Goal: Information Seeking & Learning: Learn about a topic

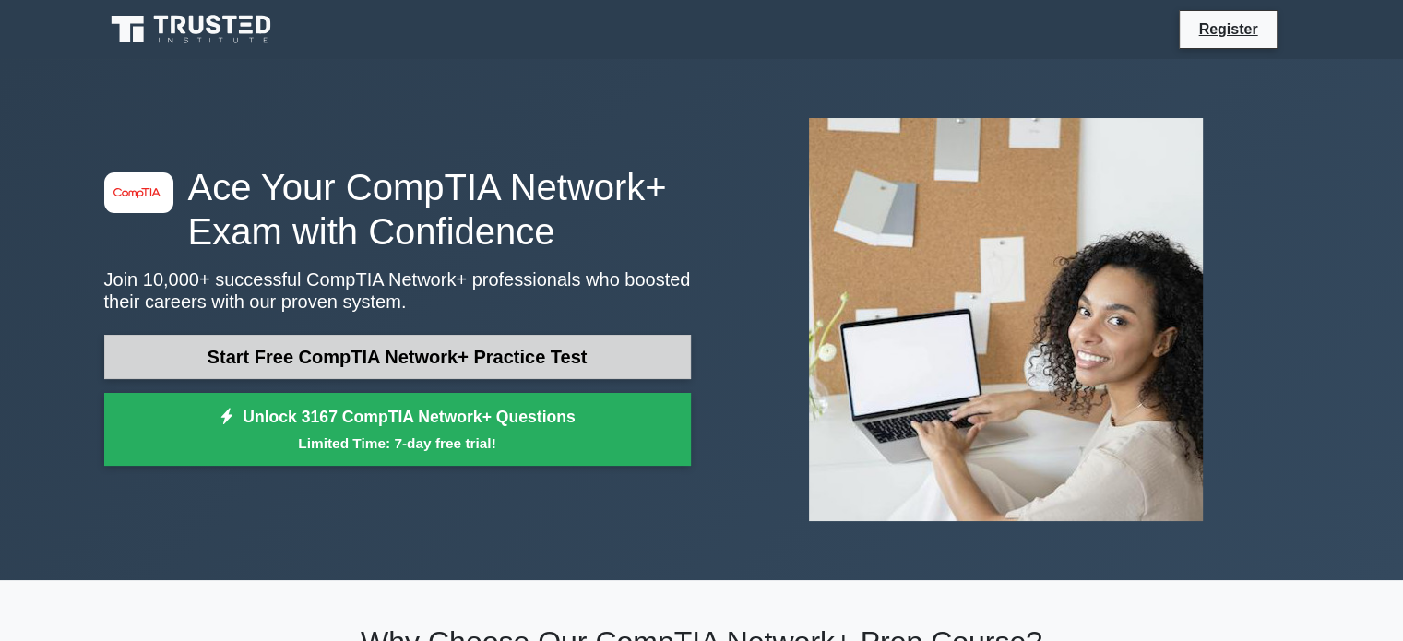
click at [291, 366] on link "Start Free CompTIA Network+ Practice Test" at bounding box center [397, 357] width 587 height 44
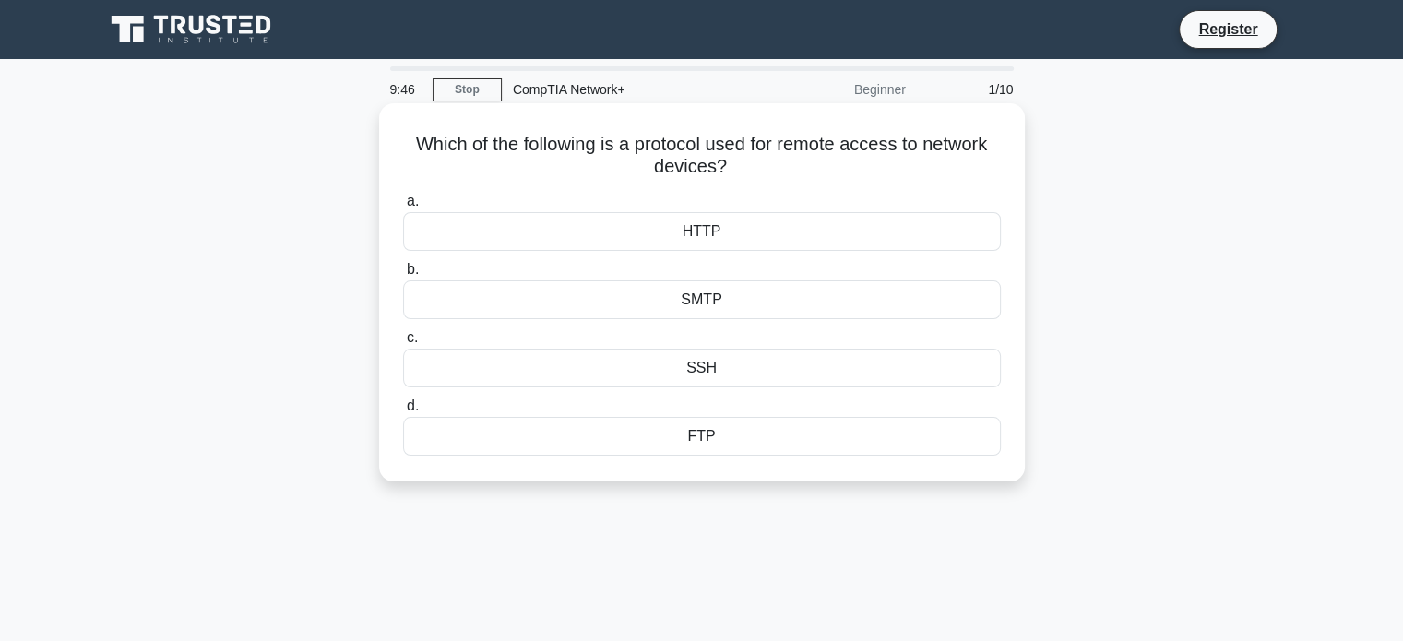
click at [718, 372] on div "SSH" at bounding box center [702, 368] width 598 height 39
click at [403, 344] on input "c. SSH" at bounding box center [403, 338] width 0 height 12
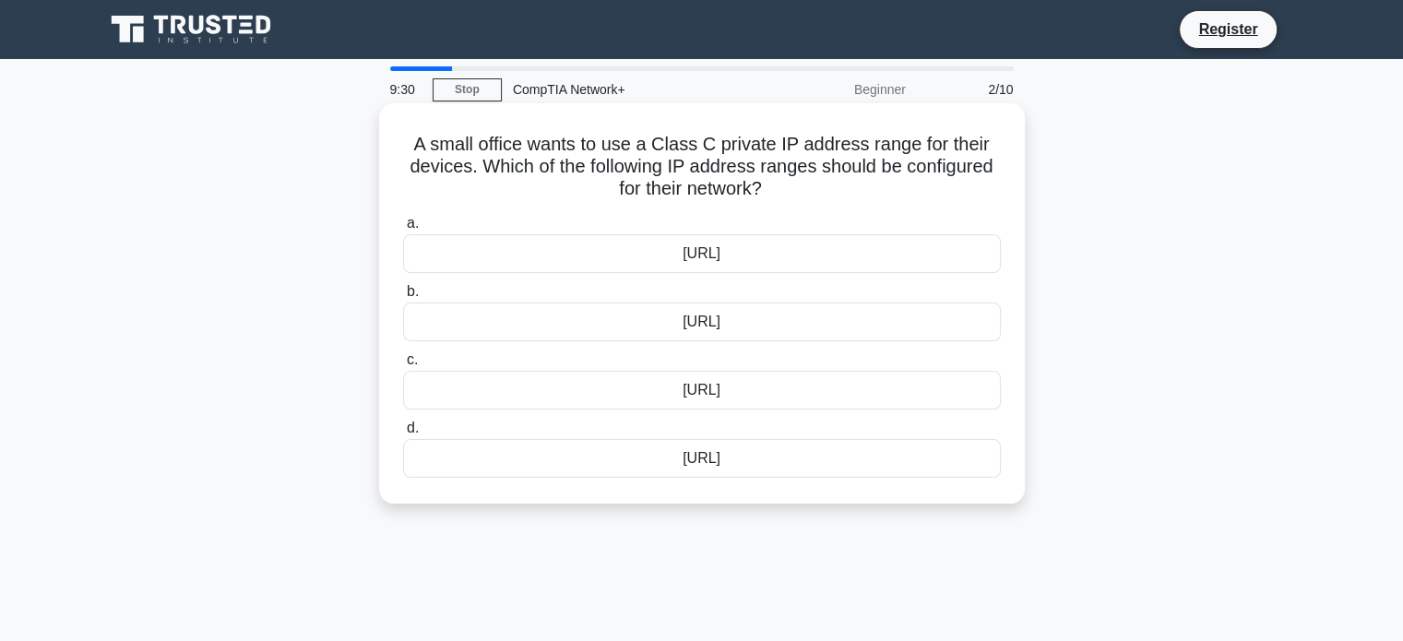
click at [730, 328] on div "192.168.0.0/16" at bounding box center [702, 321] width 598 height 39
click at [403, 298] on input "b. 192.168.0.0/16" at bounding box center [403, 292] width 0 height 12
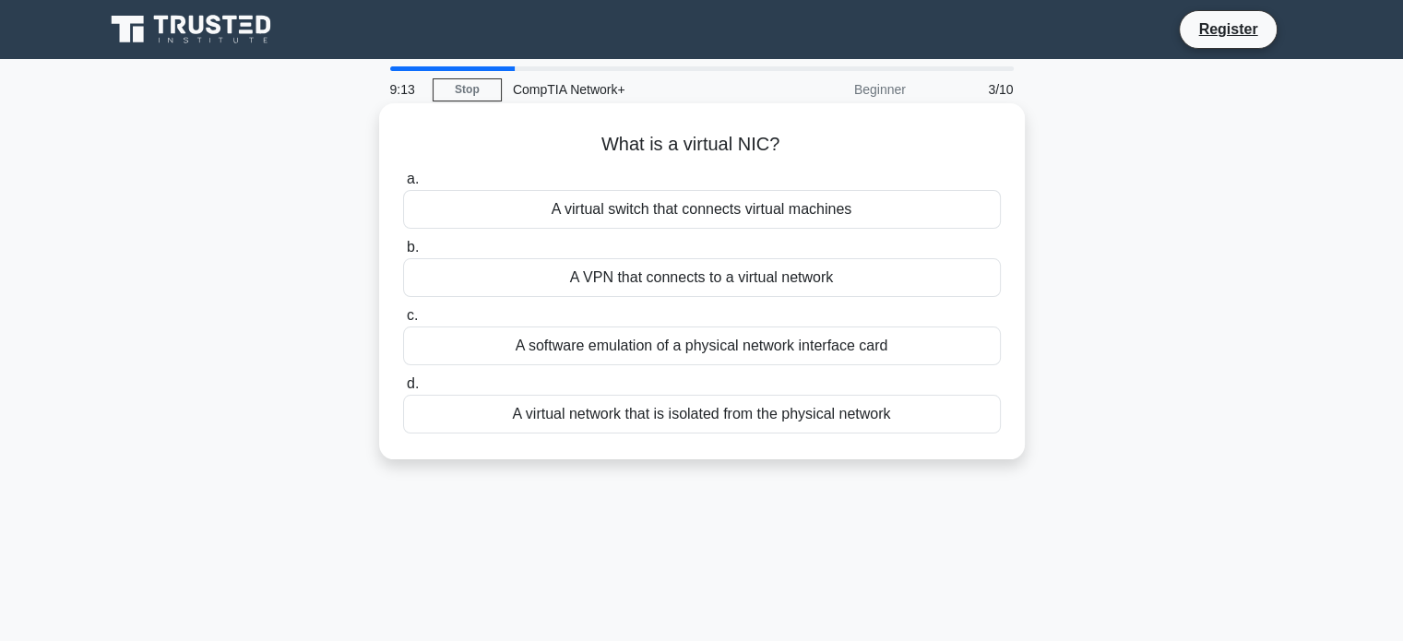
click at [697, 276] on div "A VPN that connects to a virtual network" at bounding box center [702, 277] width 598 height 39
click at [403, 254] on input "b. A VPN that connects to a virtual network" at bounding box center [403, 248] width 0 height 12
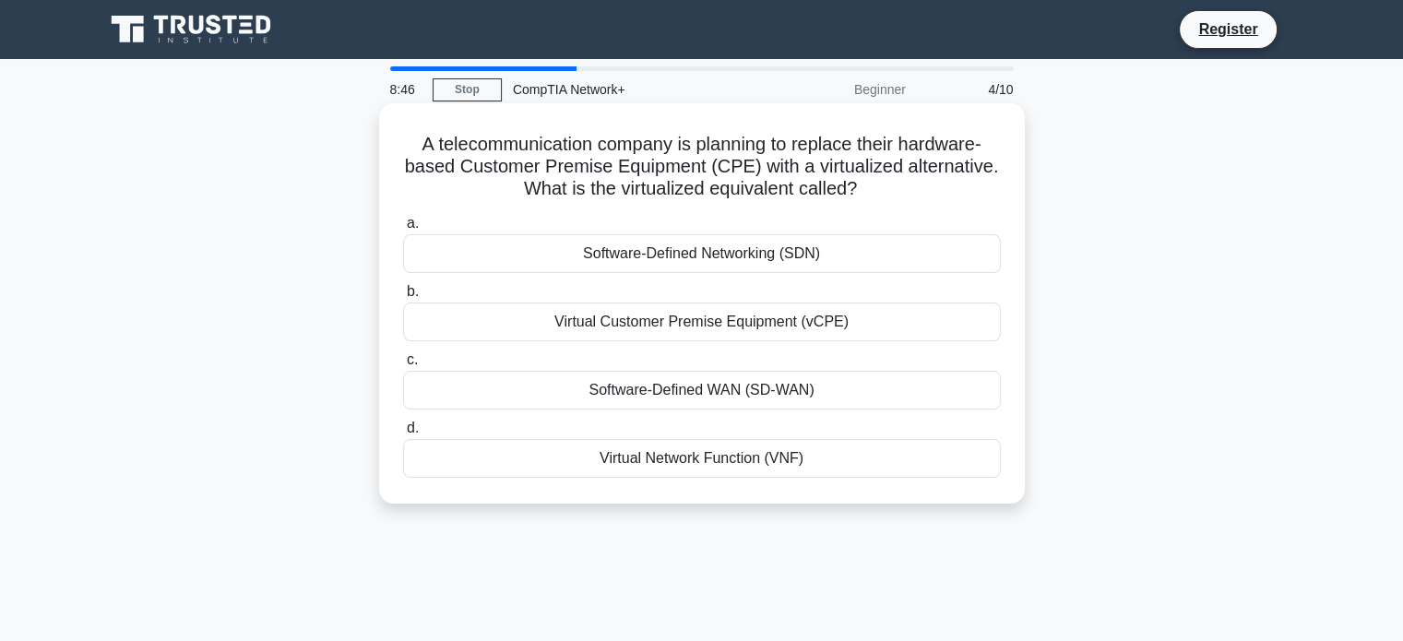
click at [621, 268] on div "Software-Defined Networking (SDN)" at bounding box center [702, 253] width 598 height 39
click at [403, 230] on input "a. Software-Defined Networking (SDN)" at bounding box center [403, 224] width 0 height 12
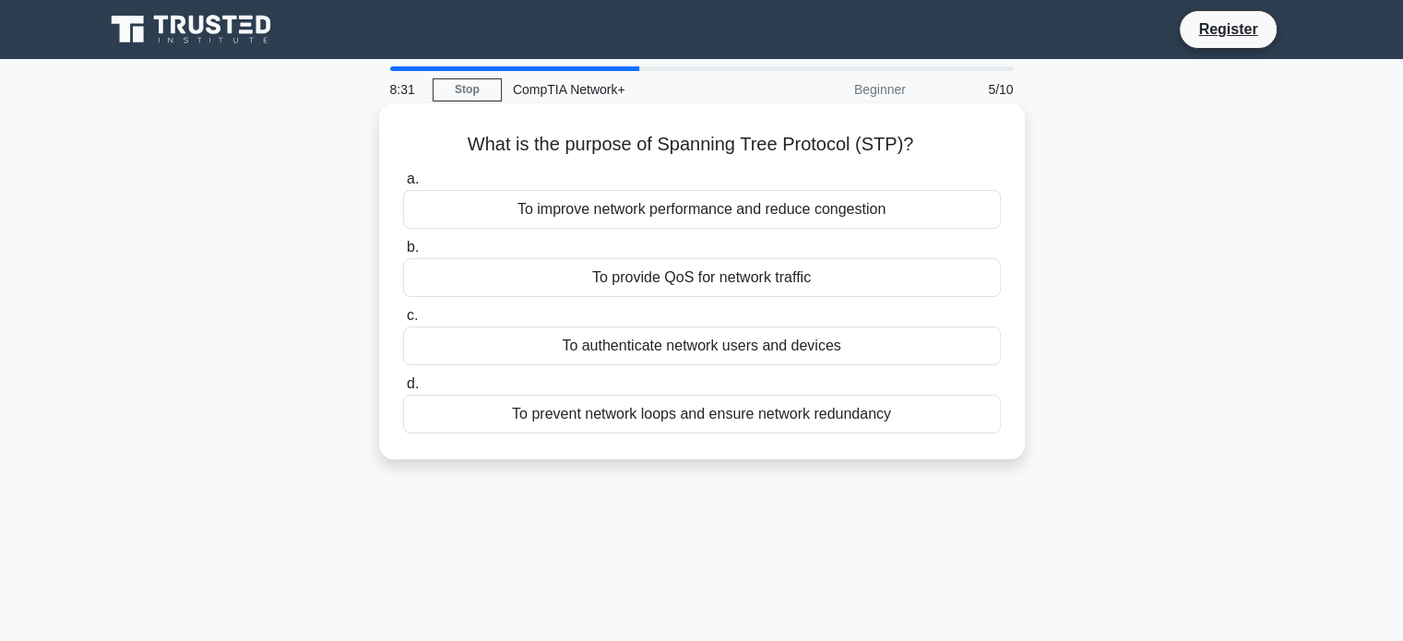
click at [598, 422] on div "To prevent network loops and ensure network redundancy" at bounding box center [702, 414] width 598 height 39
click at [403, 390] on input "d. To prevent network loops and ensure network redundancy" at bounding box center [403, 384] width 0 height 12
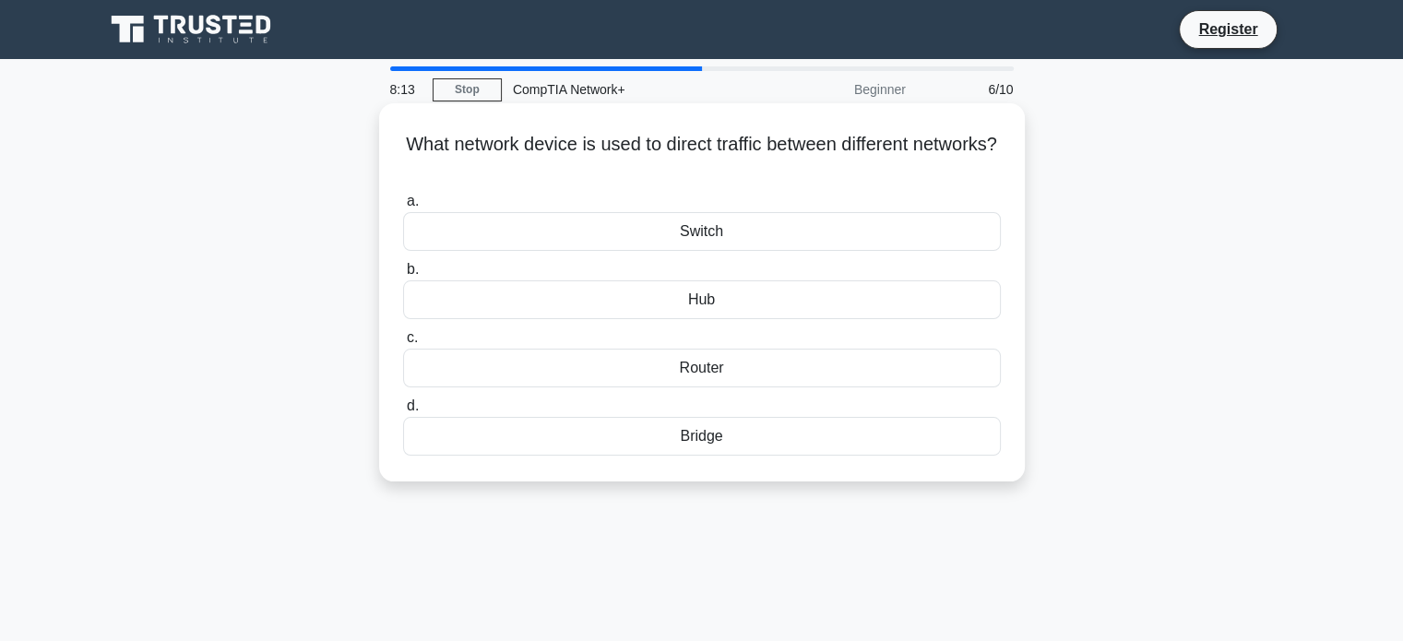
click at [560, 356] on div "Router" at bounding box center [702, 368] width 598 height 39
click at [403, 344] on input "c. Router" at bounding box center [403, 338] width 0 height 12
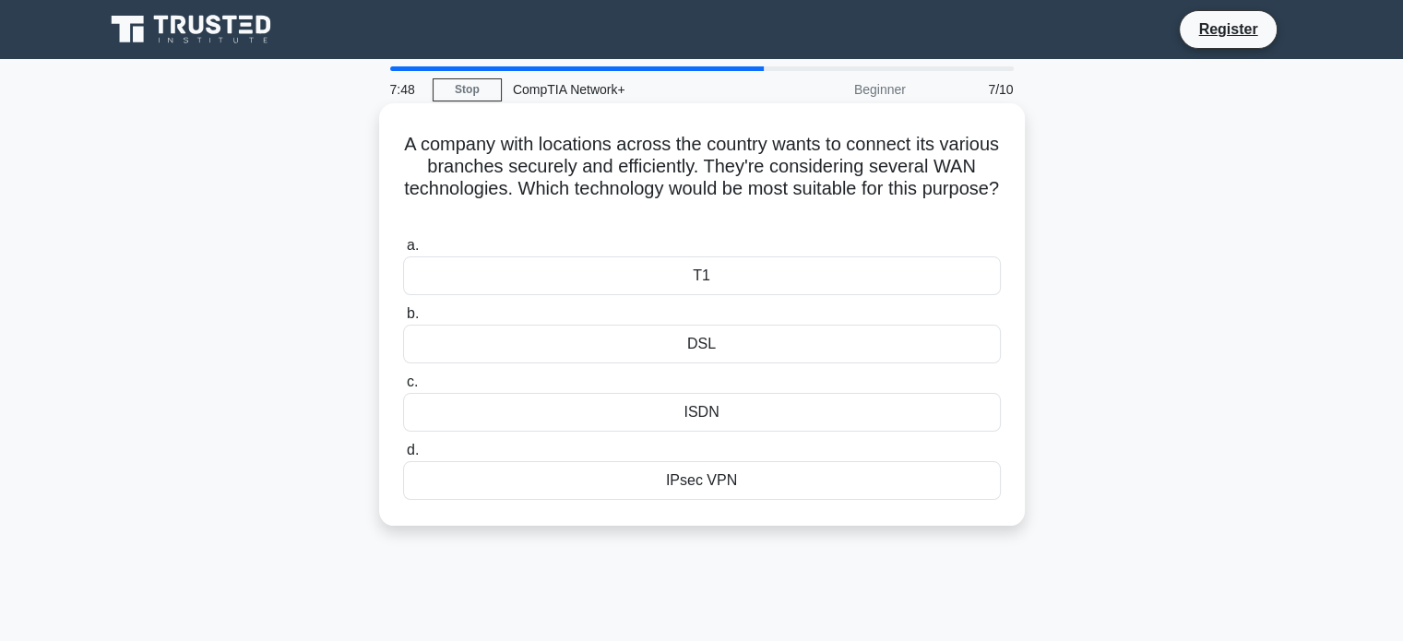
click at [565, 485] on div "IPsec VPN" at bounding box center [702, 480] width 598 height 39
click at [403, 457] on input "d. IPsec VPN" at bounding box center [403, 451] width 0 height 12
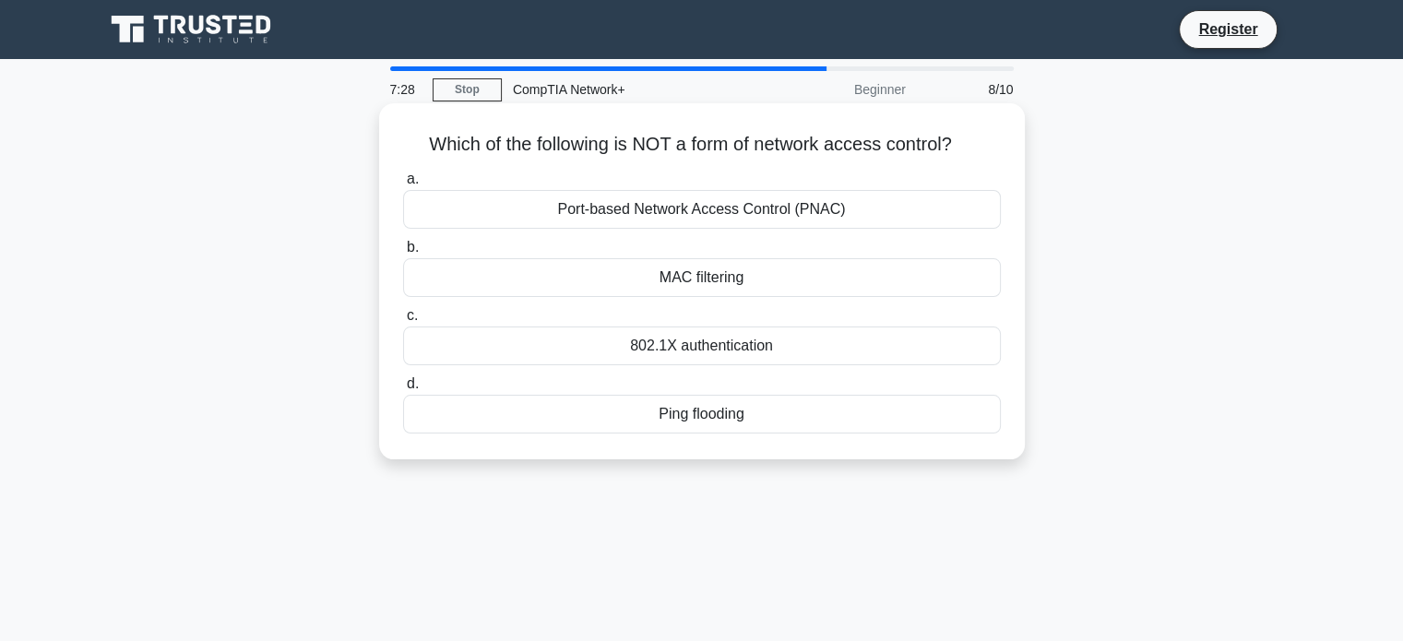
click at [614, 416] on div "Ping flooding" at bounding box center [702, 414] width 598 height 39
click at [403, 390] on input "d. Ping flooding" at bounding box center [403, 384] width 0 height 12
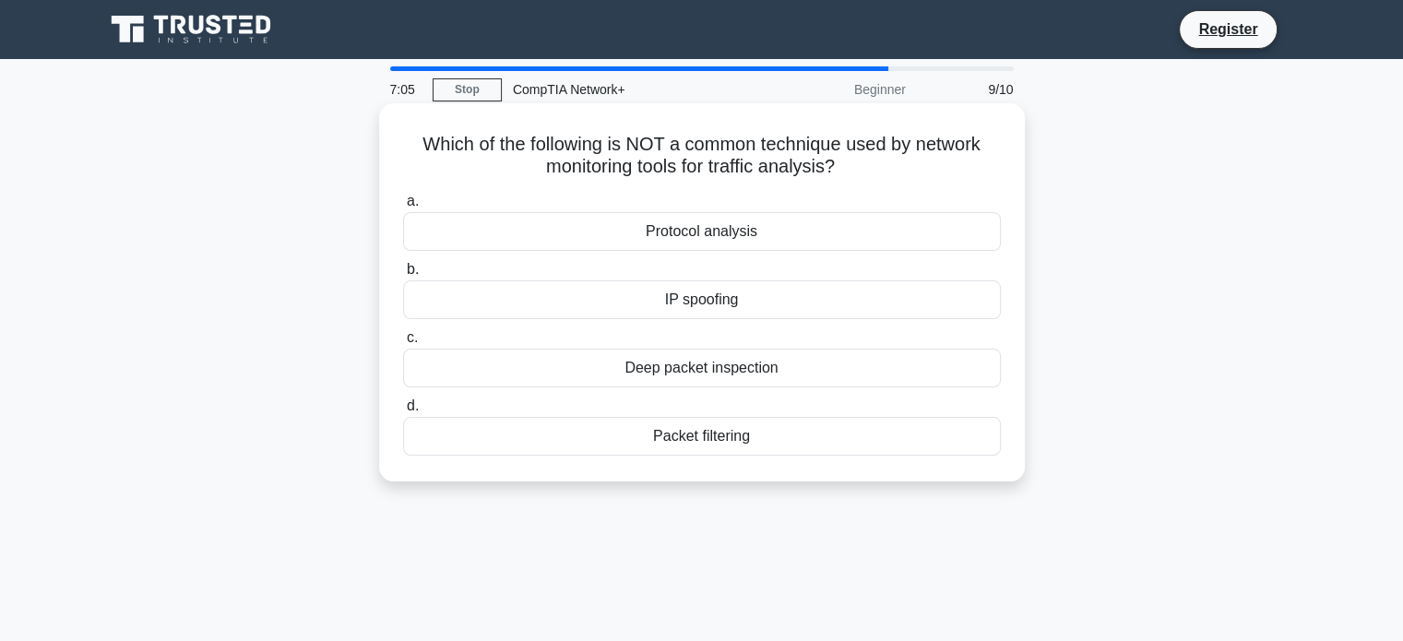
click at [599, 377] on div "Deep packet inspection" at bounding box center [702, 368] width 598 height 39
click at [403, 344] on input "c. Deep packet inspection" at bounding box center [403, 338] width 0 height 12
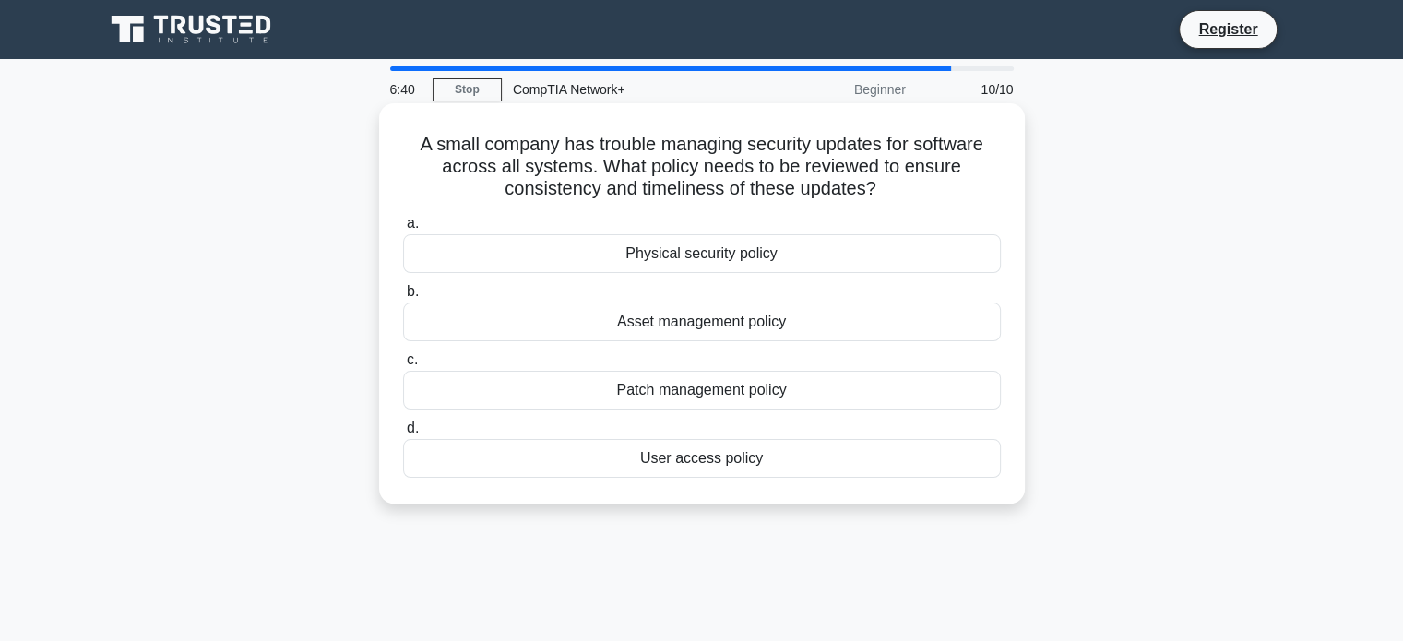
click at [610, 327] on div "Asset management policy" at bounding box center [702, 321] width 598 height 39
click at [403, 298] on input "b. Asset management policy" at bounding box center [403, 292] width 0 height 12
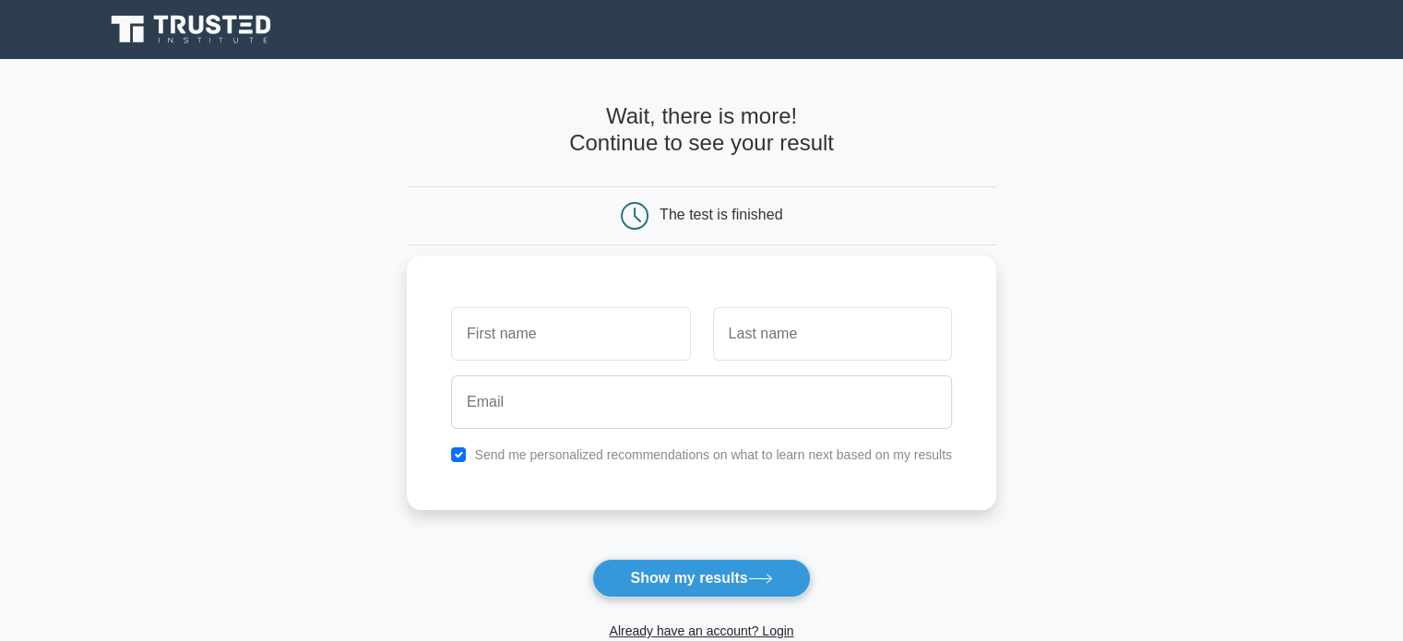
click at [605, 331] on input "text" at bounding box center [570, 333] width 239 height 53
type input "Sneha"
click at [621, 579] on button "Show my results" at bounding box center [701, 578] width 218 height 39
click at [752, 345] on input "text" at bounding box center [832, 333] width 239 height 53
type input "Sabat"
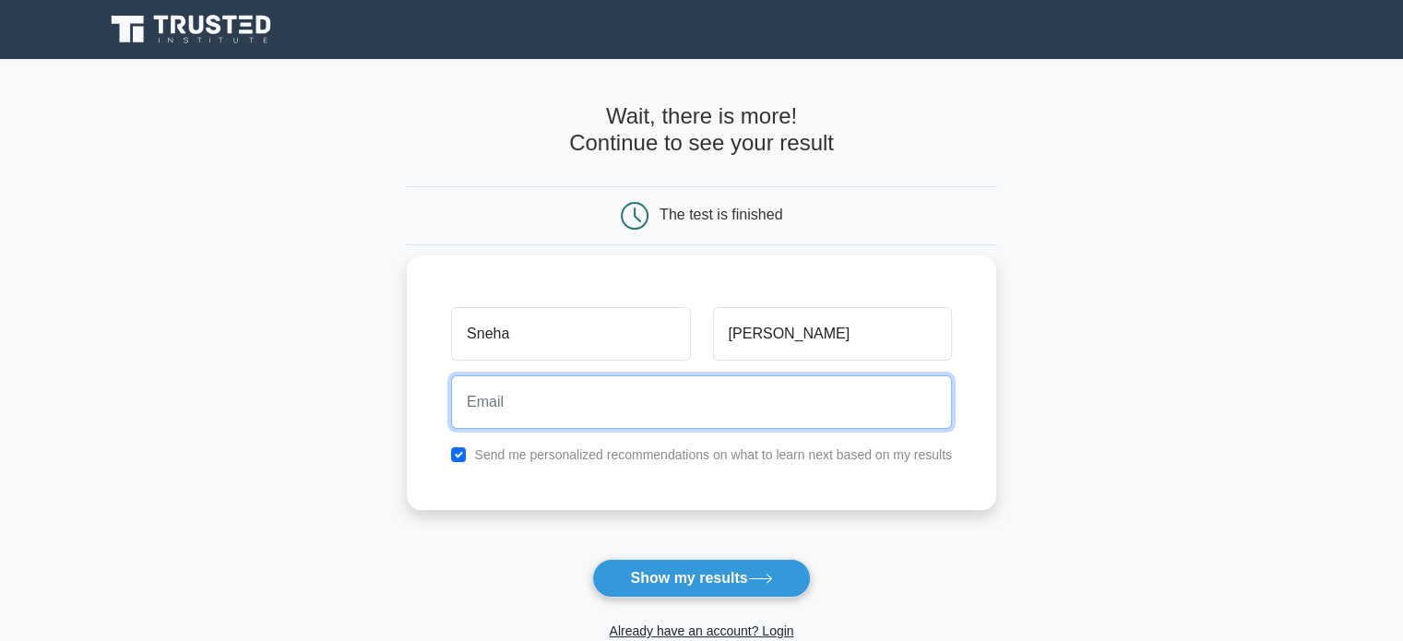
click at [734, 423] on input "email" at bounding box center [701, 401] width 501 height 53
type input "ssabat2004@gmail.com"
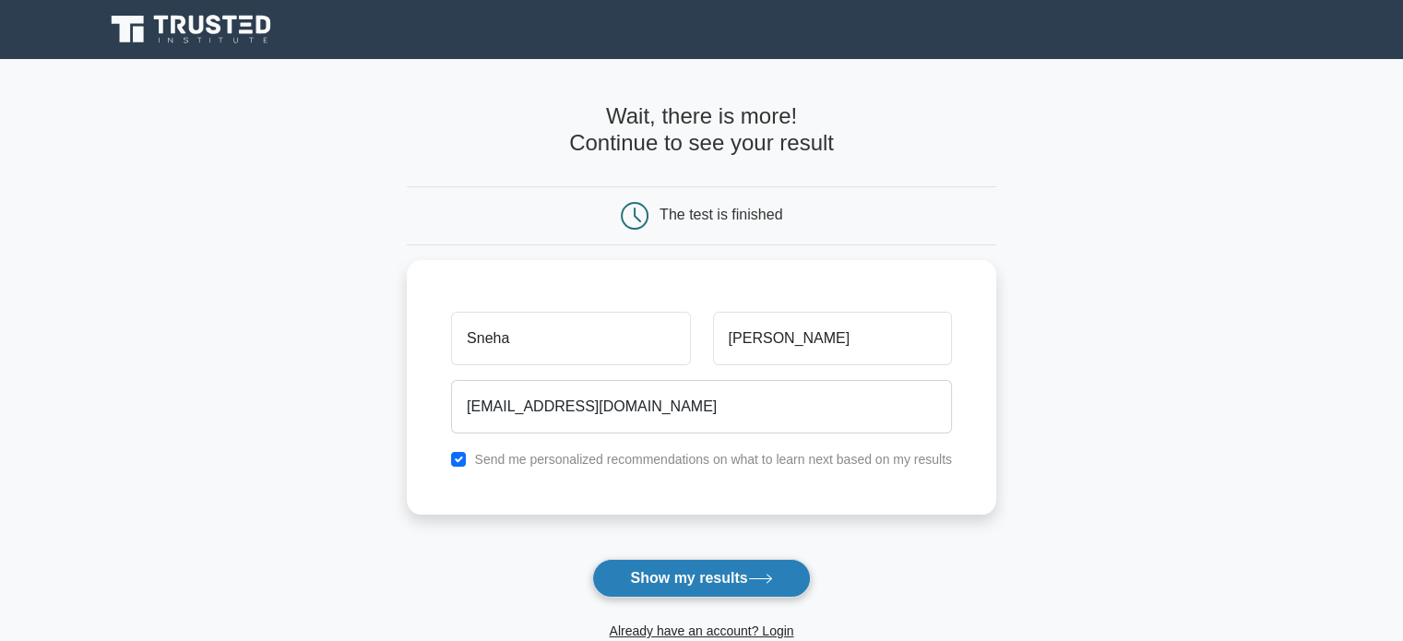
click at [647, 574] on button "Show my results" at bounding box center [701, 578] width 218 height 39
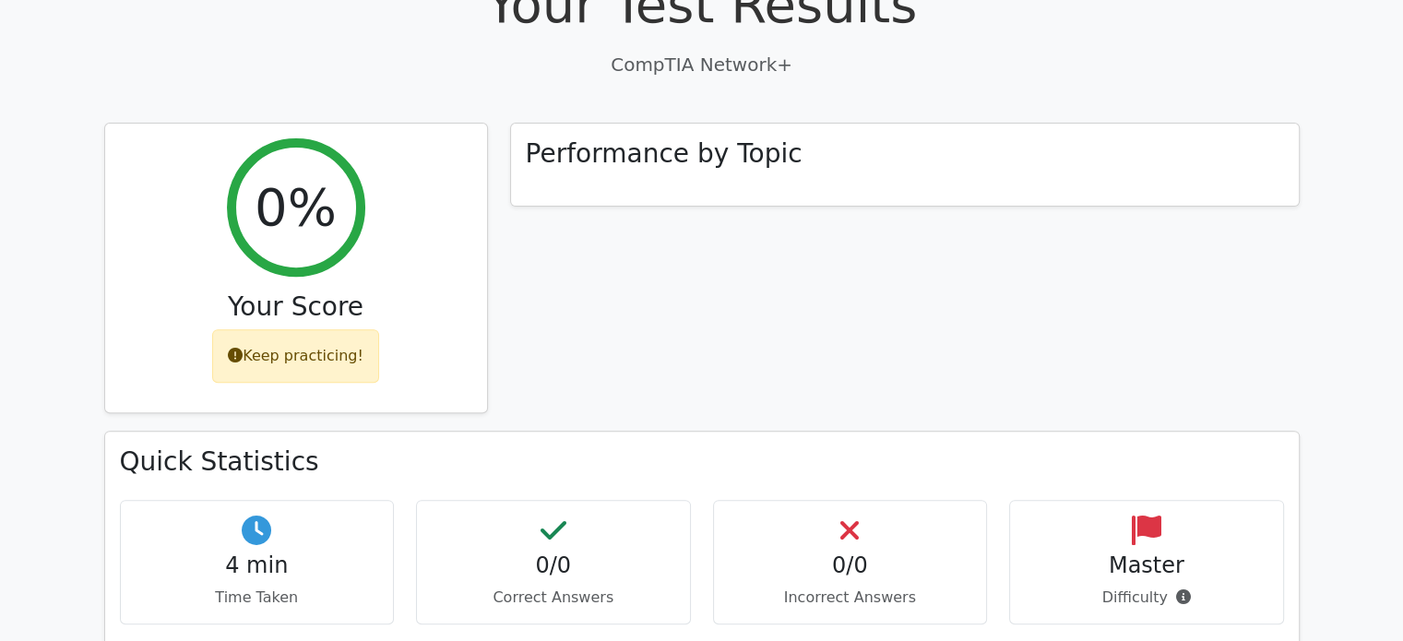
scroll to position [646, 0]
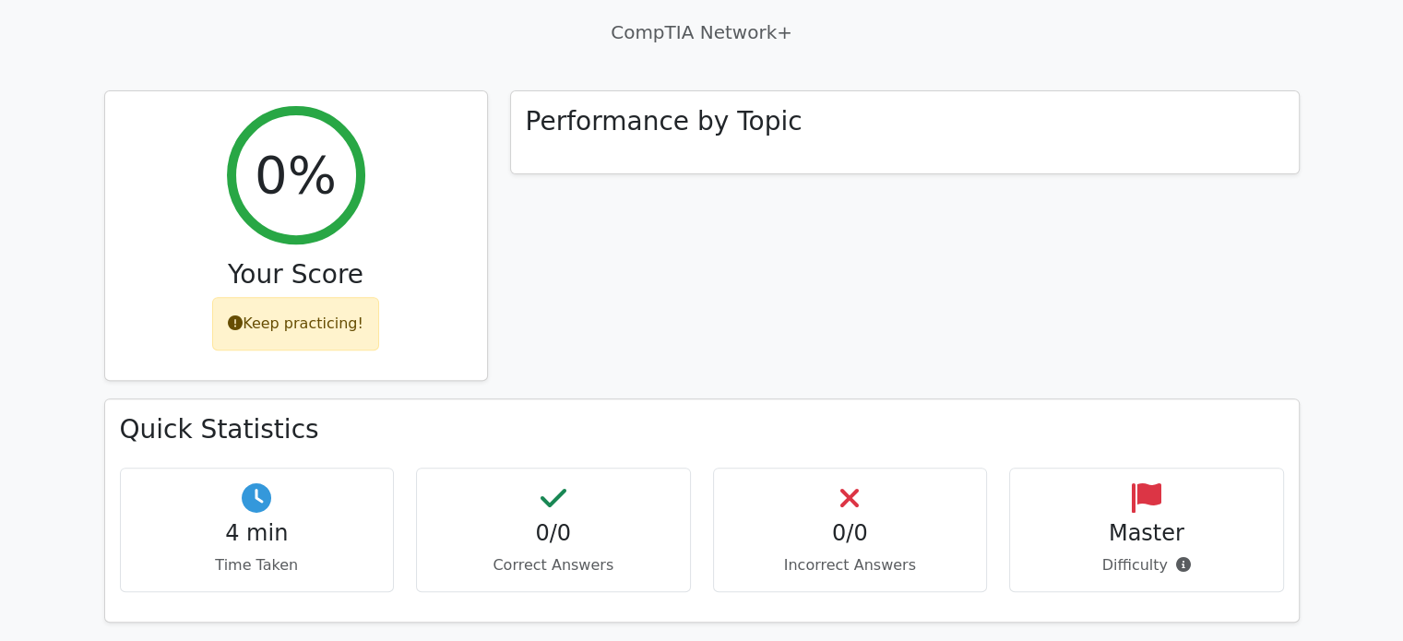
click at [1099, 520] on h4 "Master" at bounding box center [1146, 533] width 243 height 27
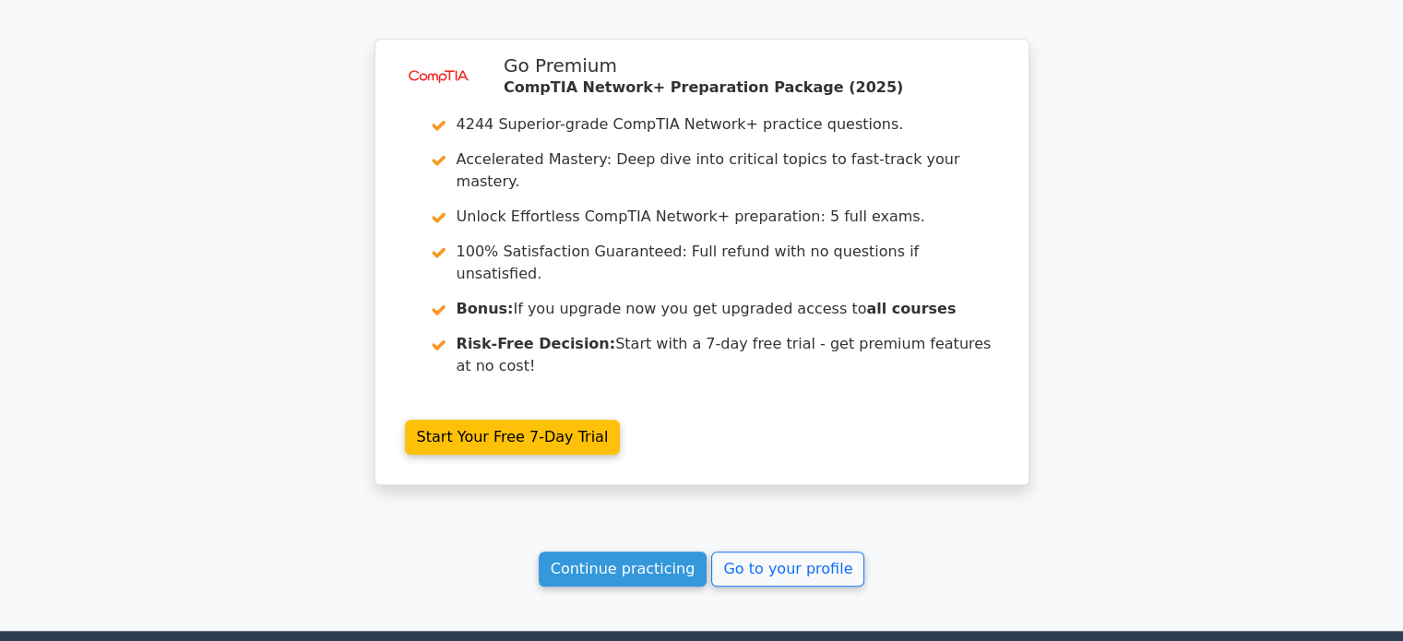
scroll to position [1476, 0]
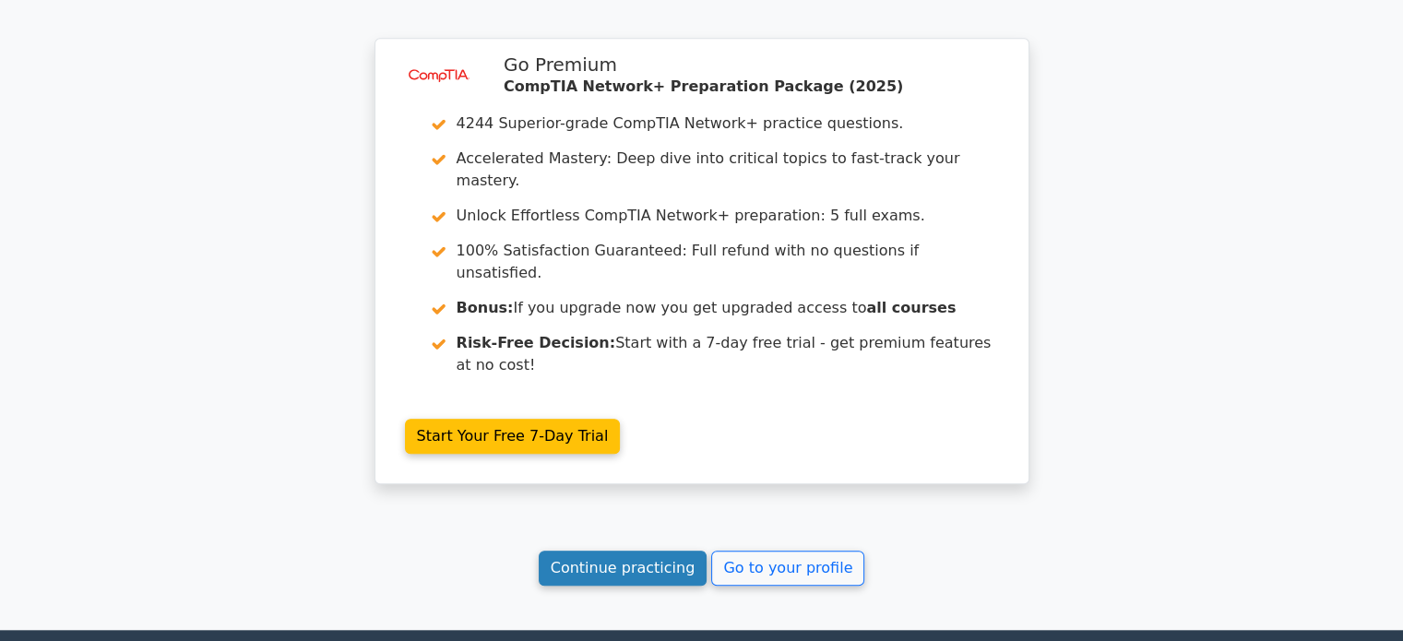
click at [679, 551] on link "Continue practicing" at bounding box center [623, 568] width 169 height 35
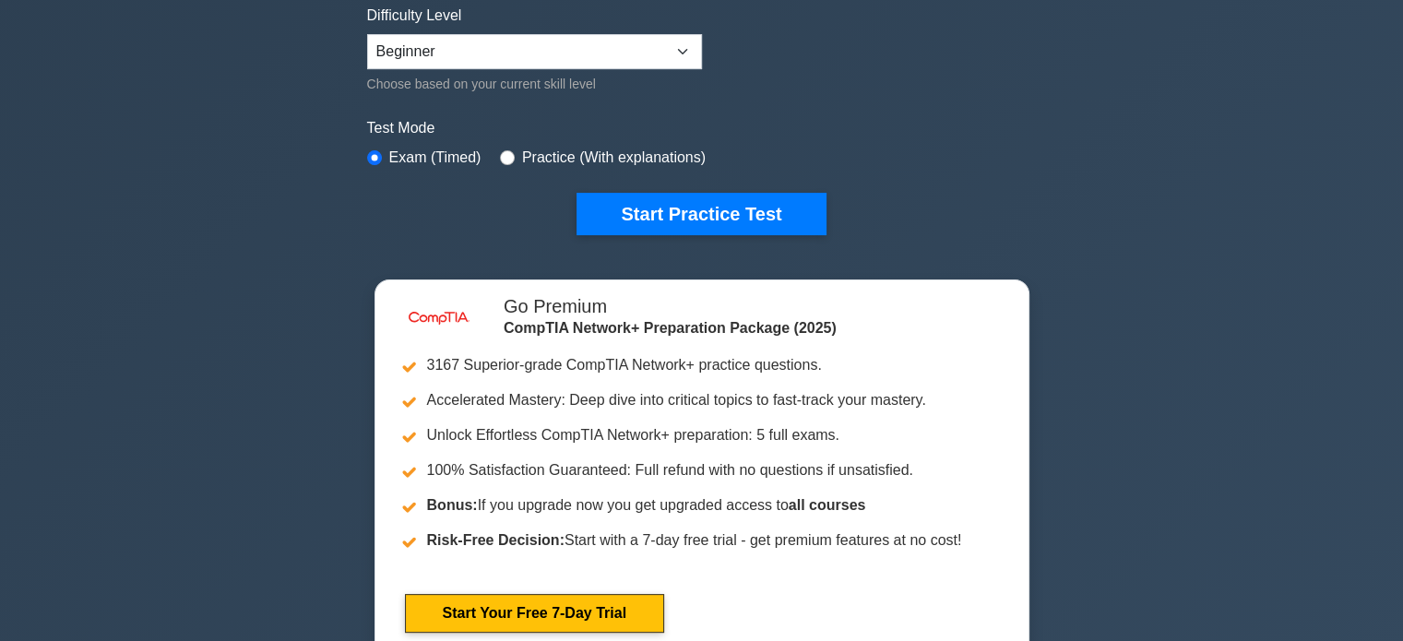
scroll to position [461, 0]
